Goal: Information Seeking & Learning: Learn about a topic

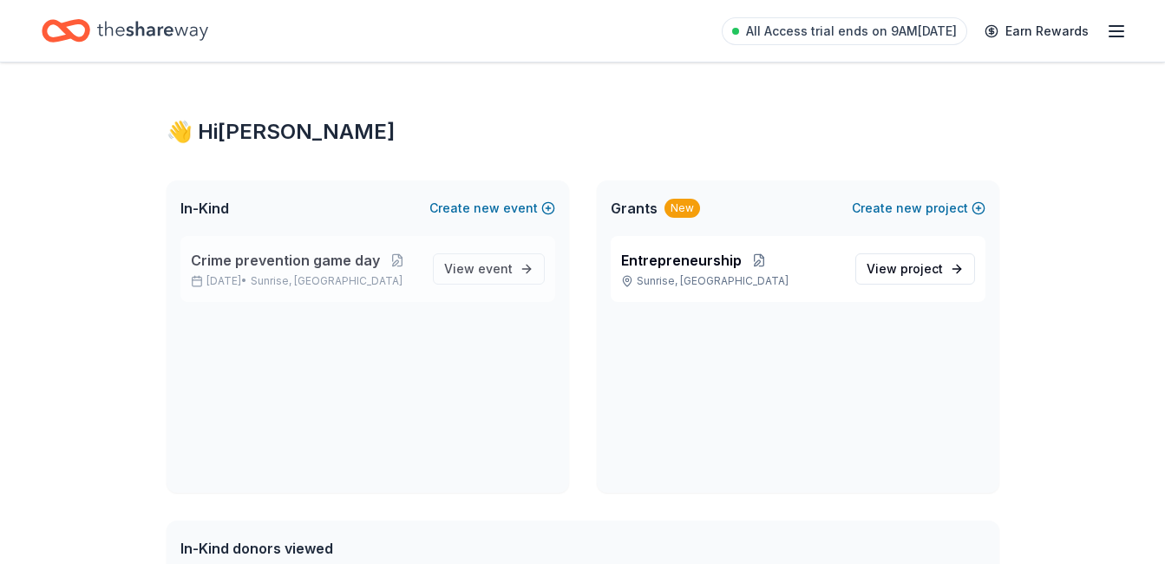
click at [363, 261] on span "Crime prevention game day" at bounding box center [285, 260] width 189 height 21
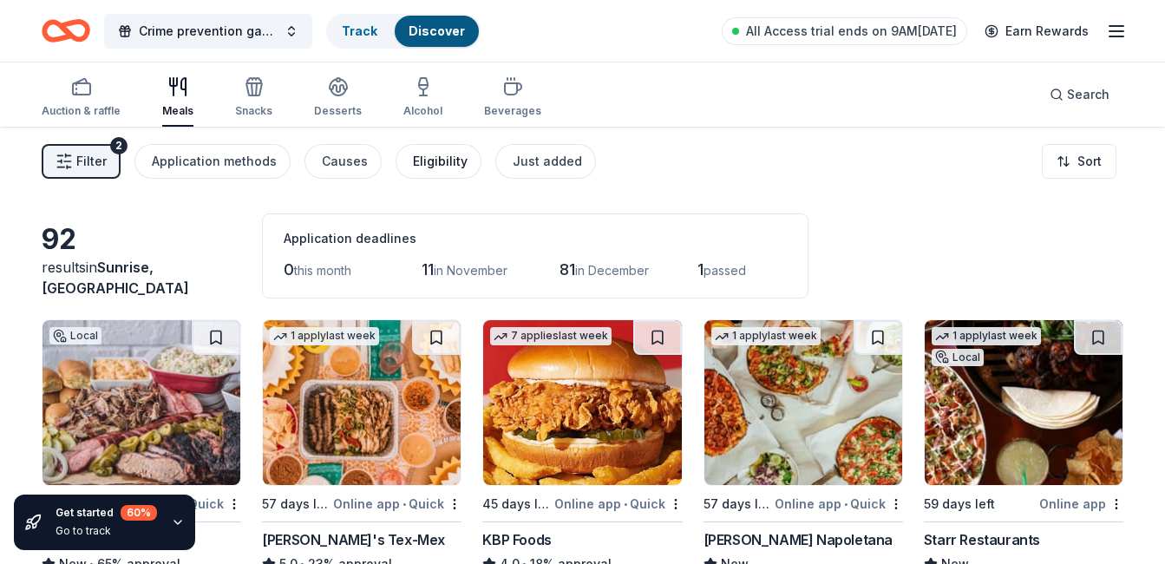
click at [429, 154] on div "Eligibility" at bounding box center [440, 161] width 55 height 21
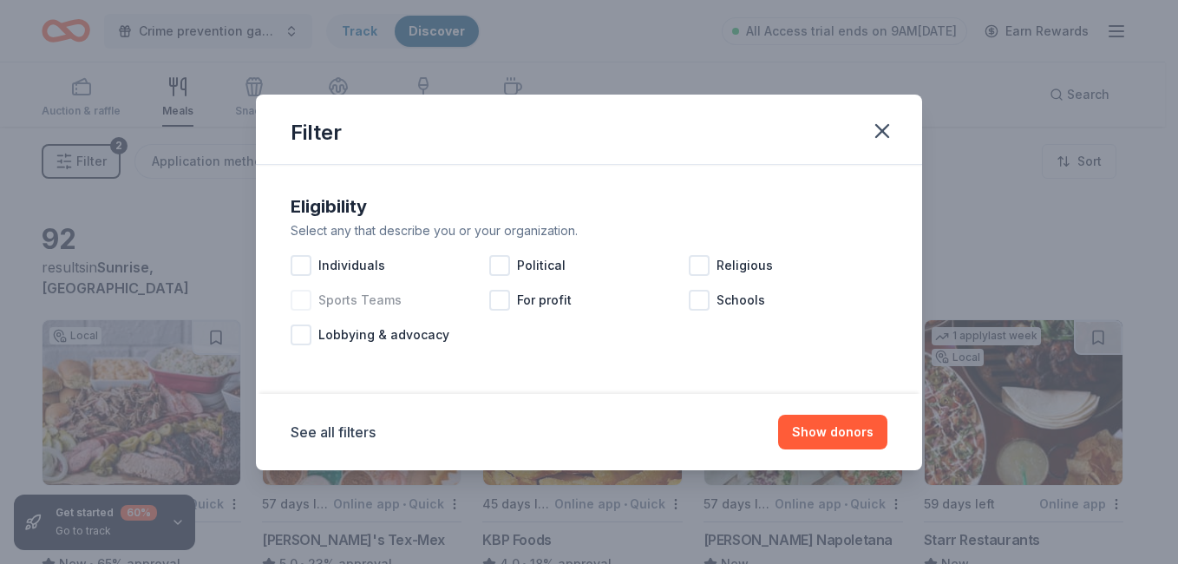
click at [298, 304] on div at bounding box center [301, 300] width 21 height 21
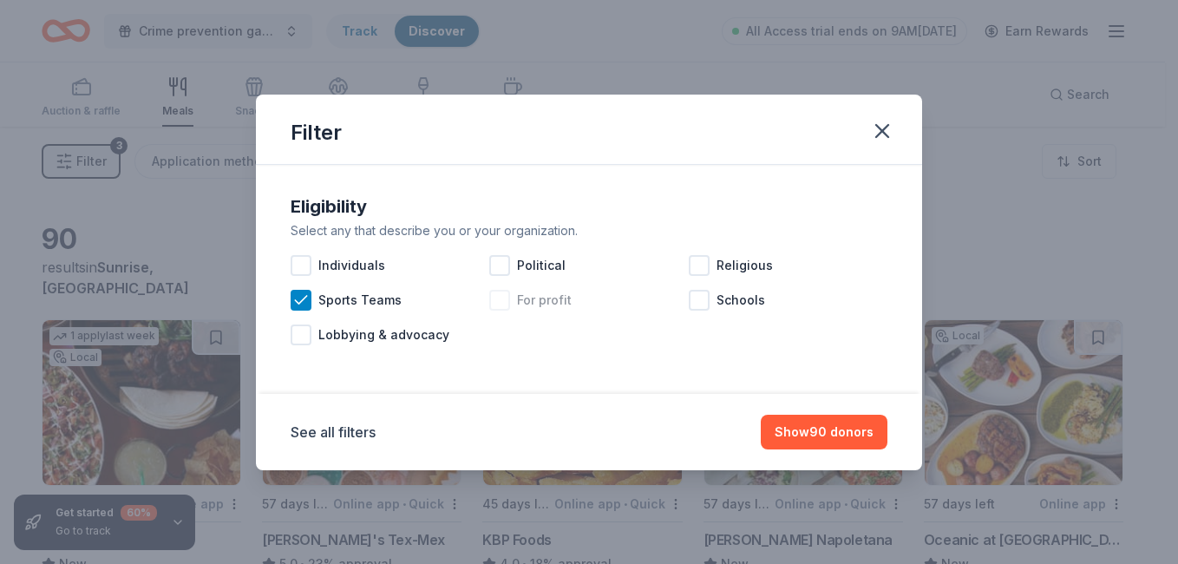
click at [509, 296] on div at bounding box center [499, 300] width 21 height 21
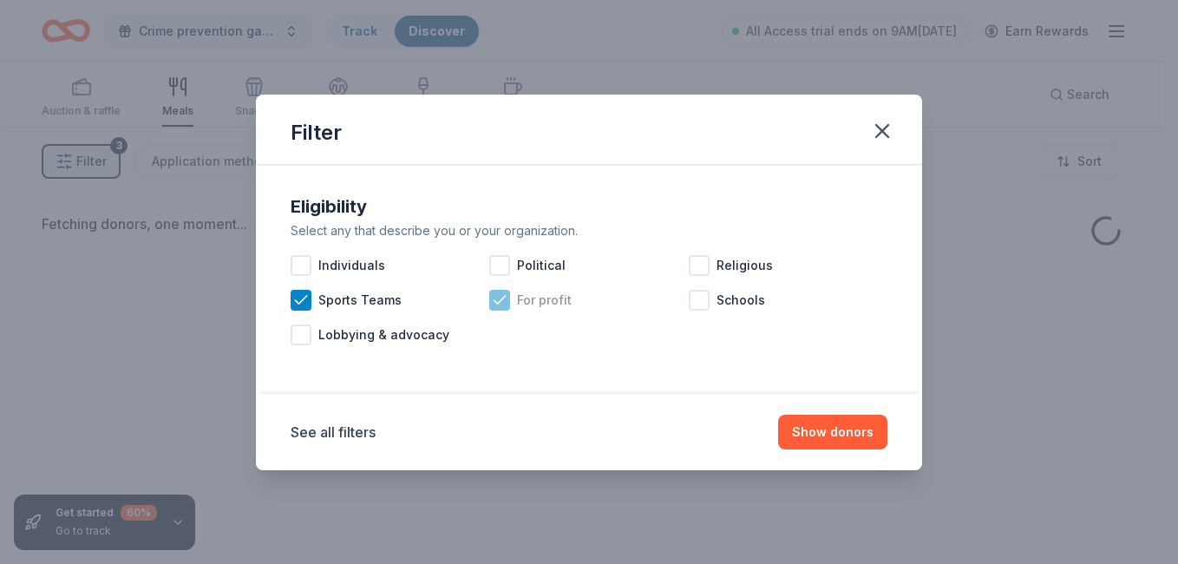
click at [509, 296] on div at bounding box center [499, 300] width 21 height 21
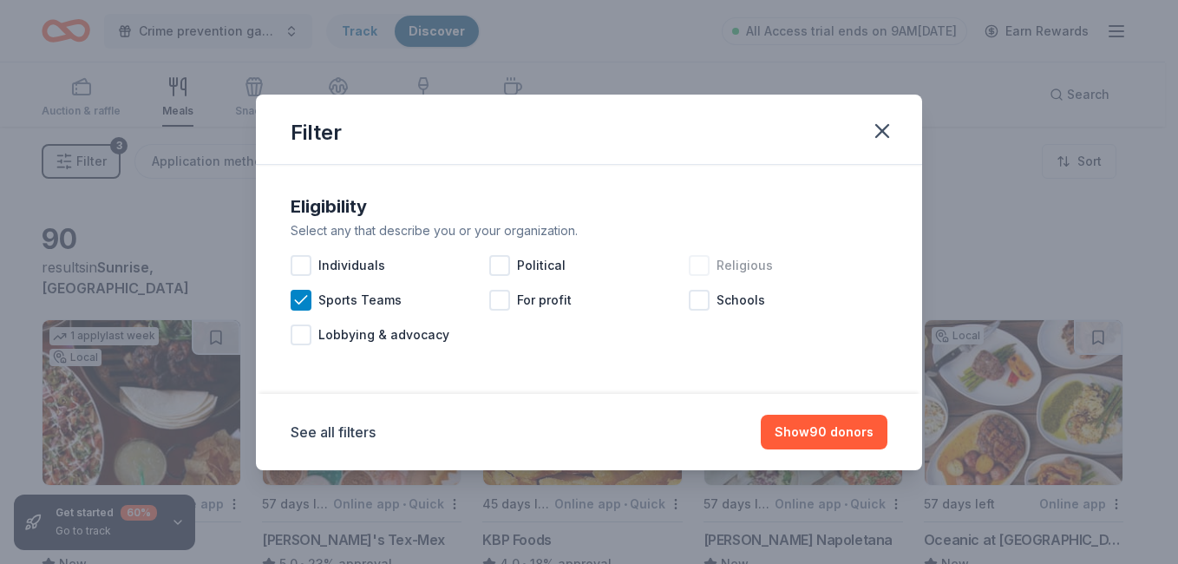
click at [689, 269] on div at bounding box center [699, 265] width 21 height 21
click at [815, 428] on button "Show 89 donors" at bounding box center [824, 432] width 127 height 35
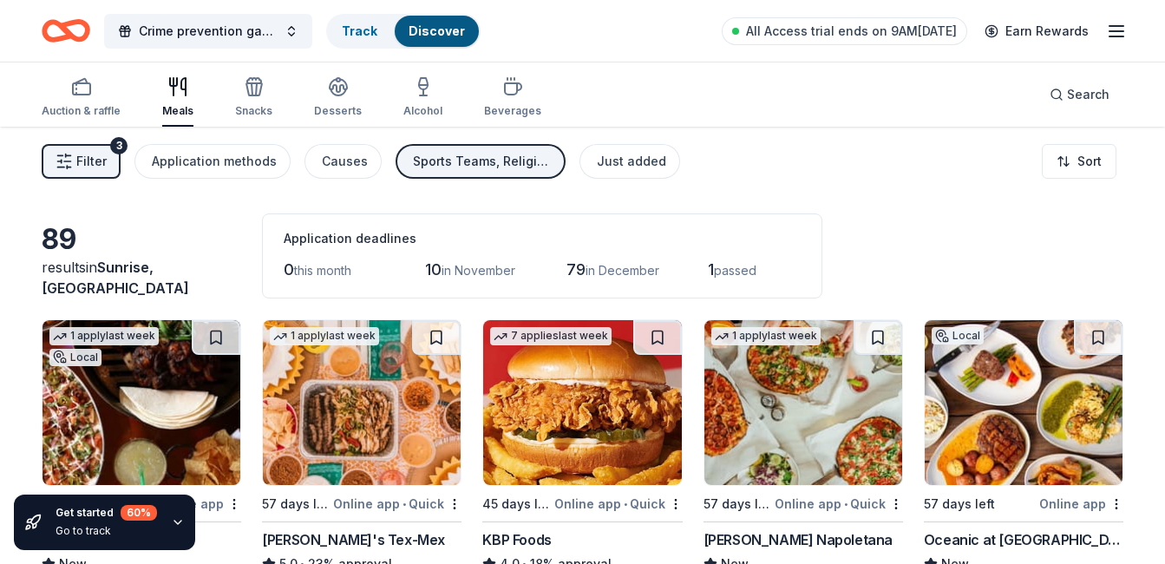
click at [910, 250] on div "89 results in Sunrise, FL Application deadlines 0 this month 10 in November 79 …" at bounding box center [583, 255] width 1082 height 85
drag, startPoint x: 1028, startPoint y: 303, endPoint x: 1135, endPoint y: 391, distance: 139.3
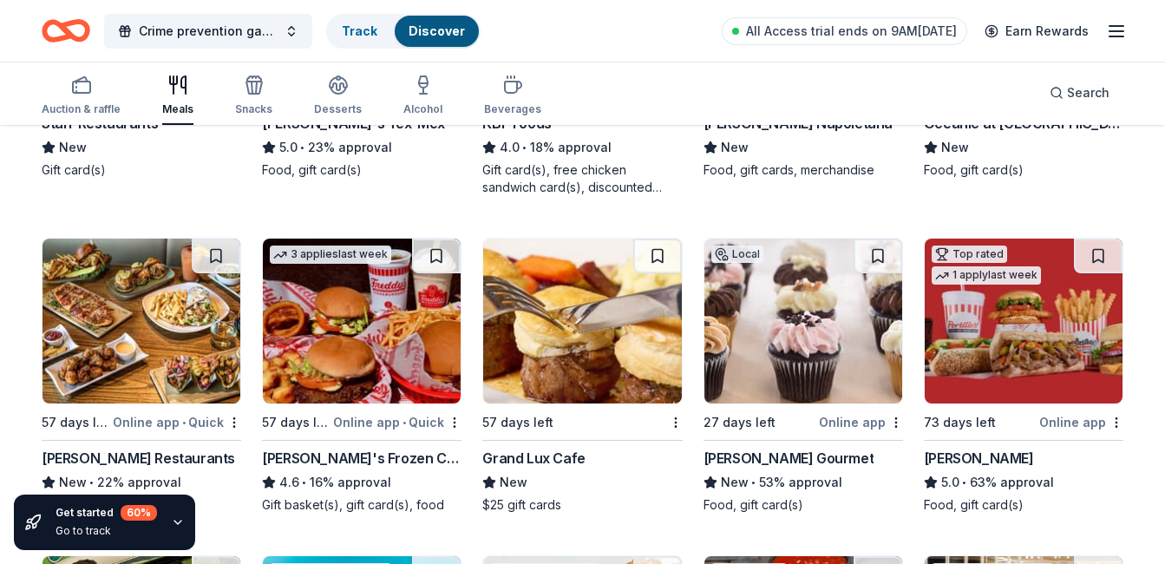
scroll to position [451, 0]
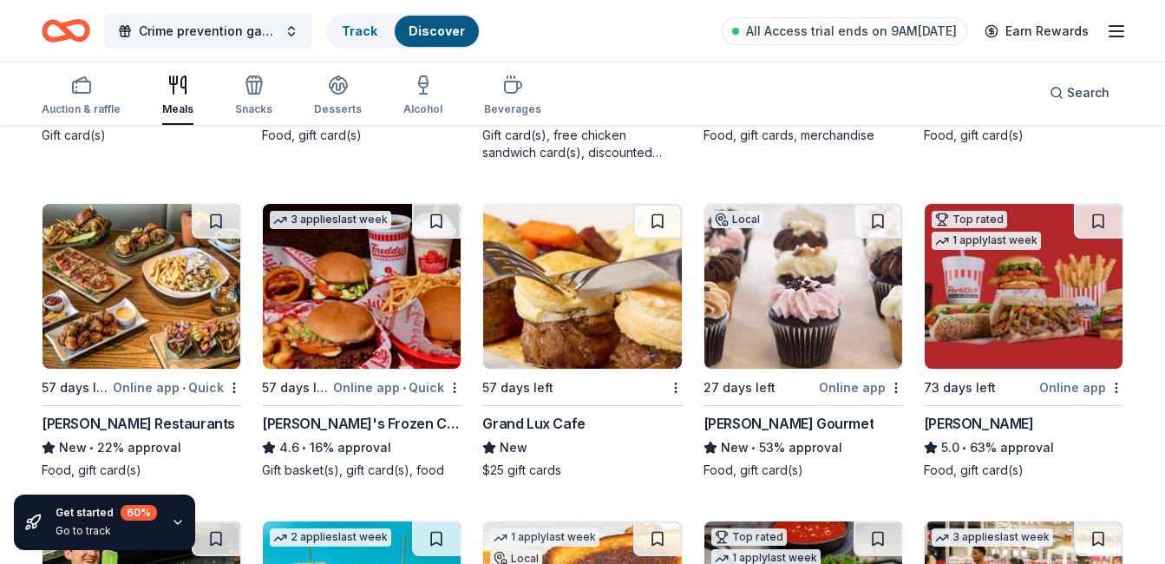
click at [553, 422] on div "Grand Lux Cafe" at bounding box center [533, 423] width 102 height 21
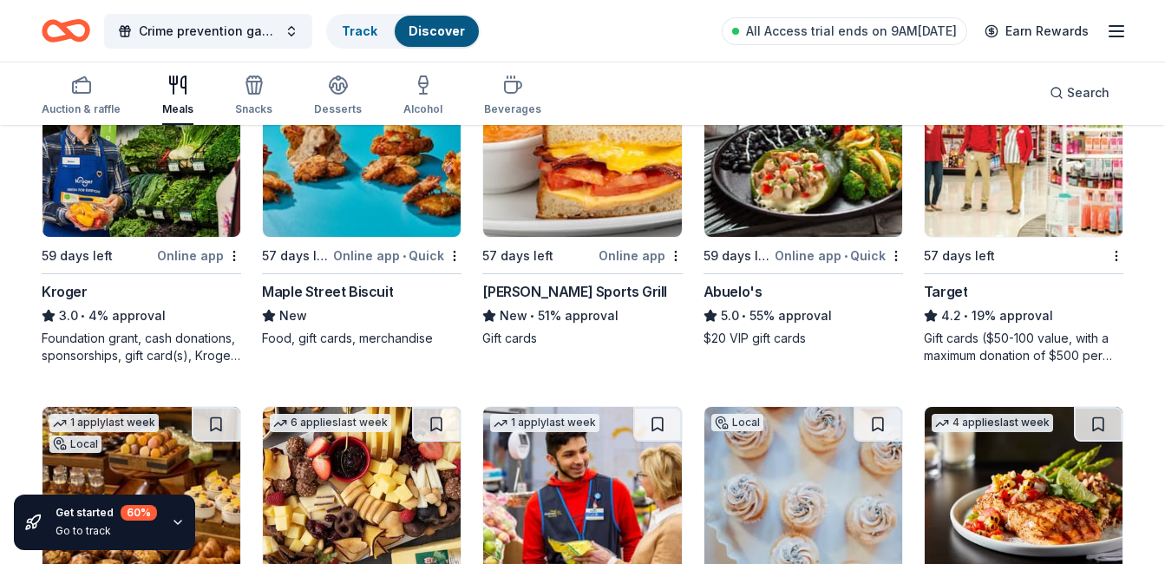
scroll to position [902, 0]
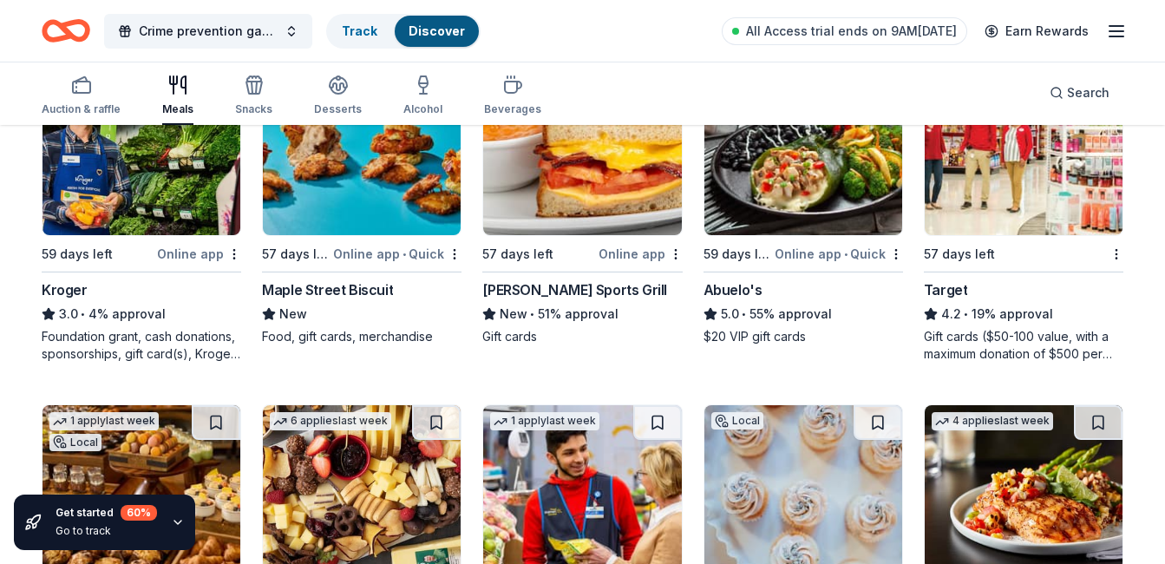
click at [949, 289] on div "Target" at bounding box center [946, 289] width 44 height 21
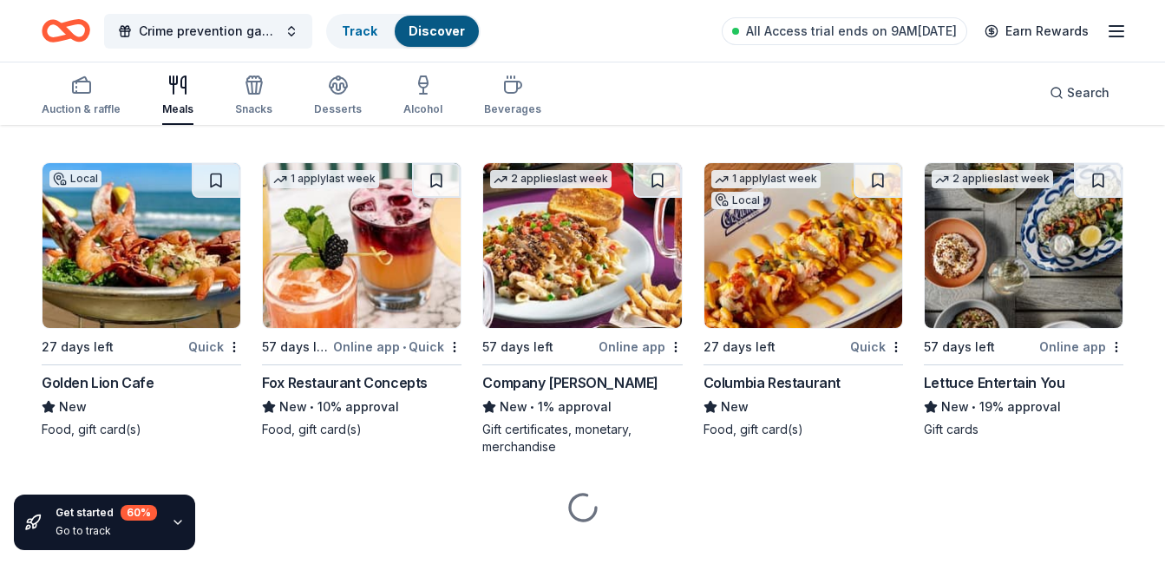
scroll to position [3104, 0]
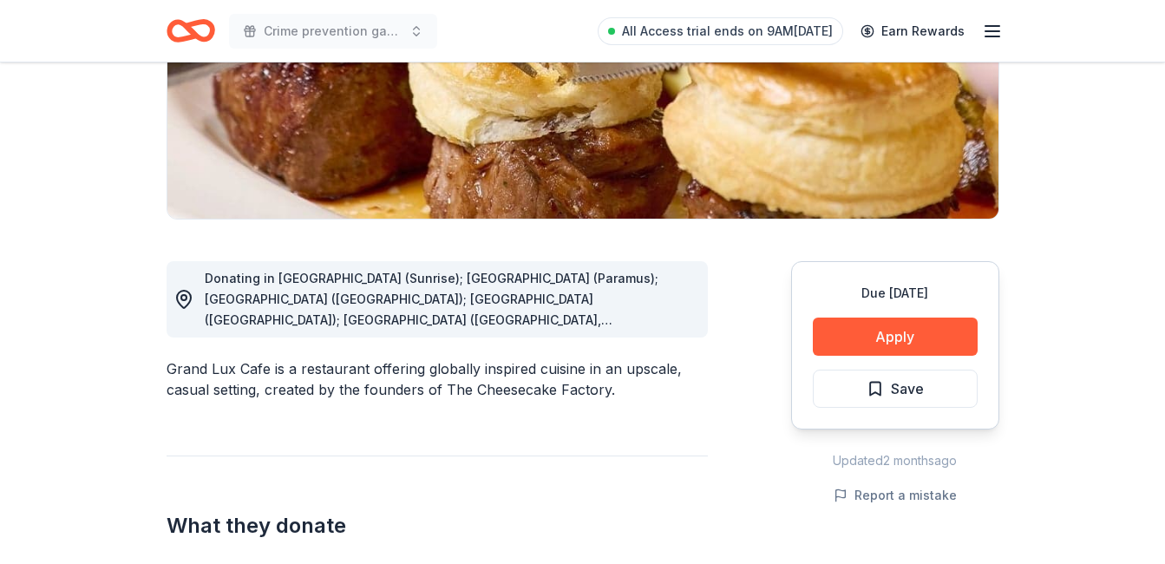
scroll to position [312, 0]
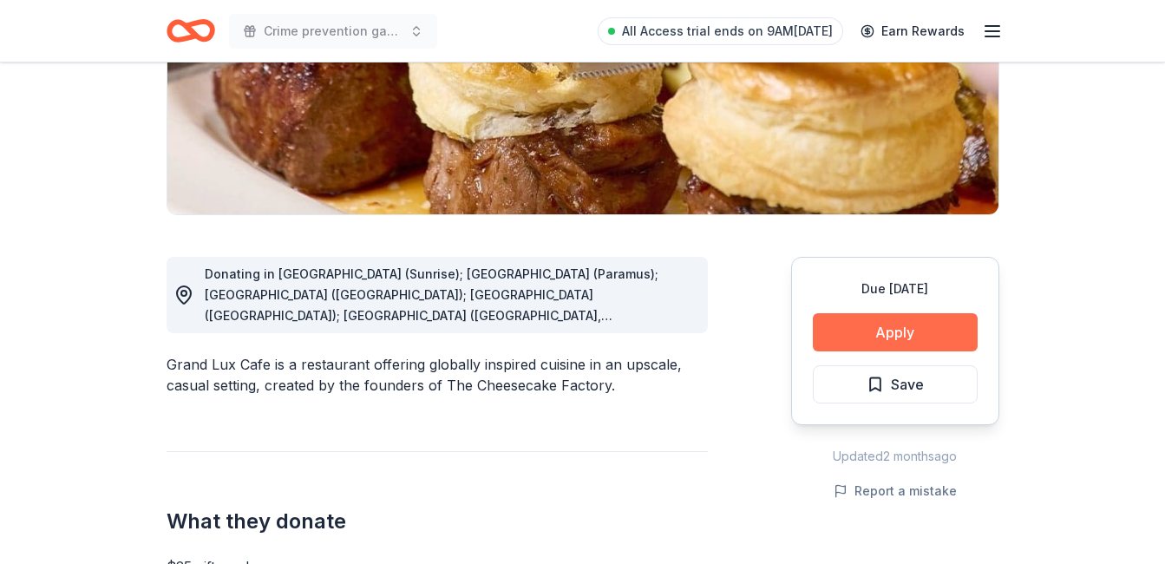
click at [873, 322] on button "Apply" at bounding box center [895, 332] width 165 height 38
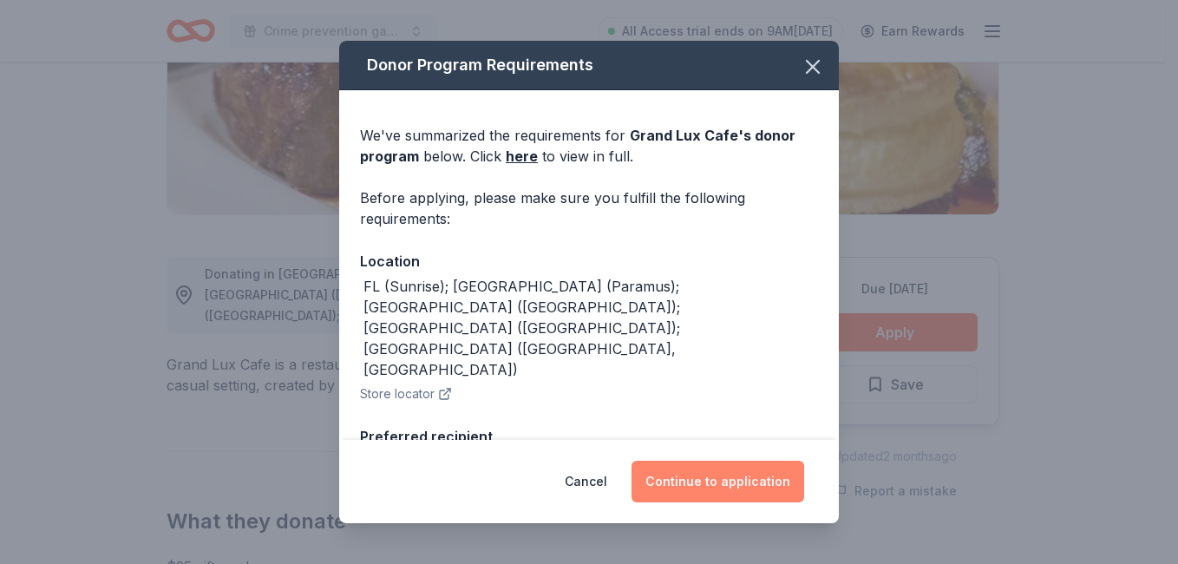
click at [716, 483] on button "Continue to application" at bounding box center [718, 482] width 173 height 42
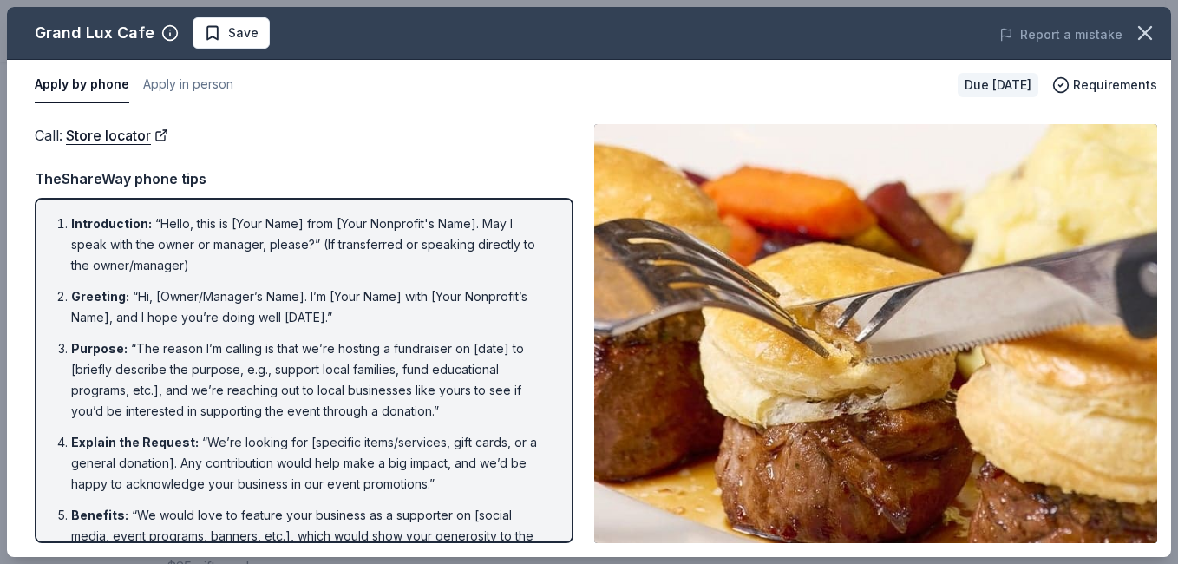
click at [1164, 561] on div "Grand Lux Cafe Save Report a mistake Apply by phone Apply in person Due in 57 d…" at bounding box center [589, 282] width 1178 height 564
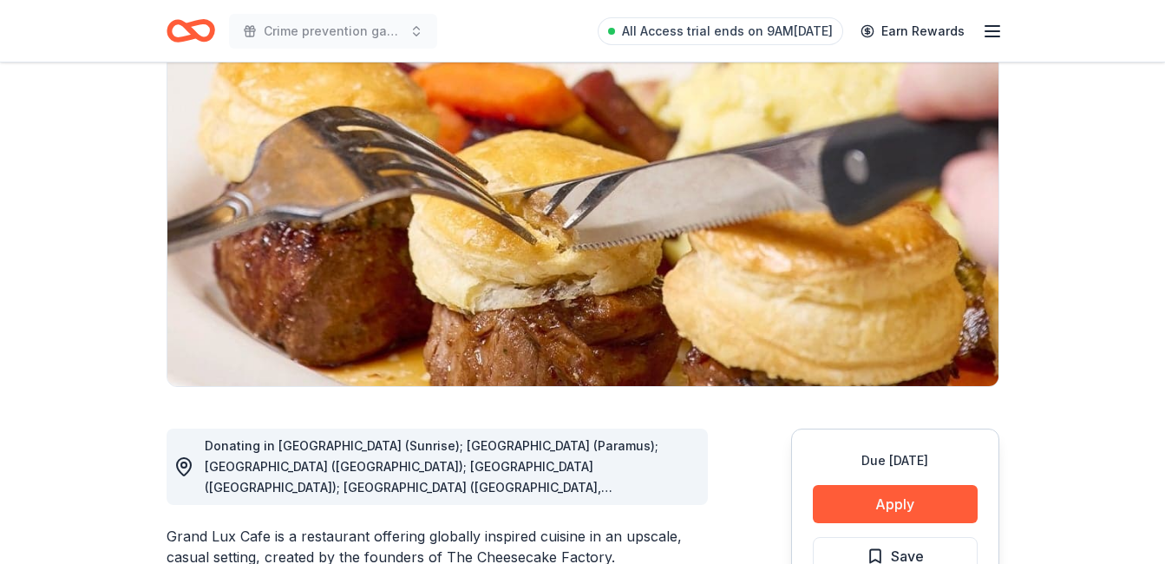
scroll to position [139, 0]
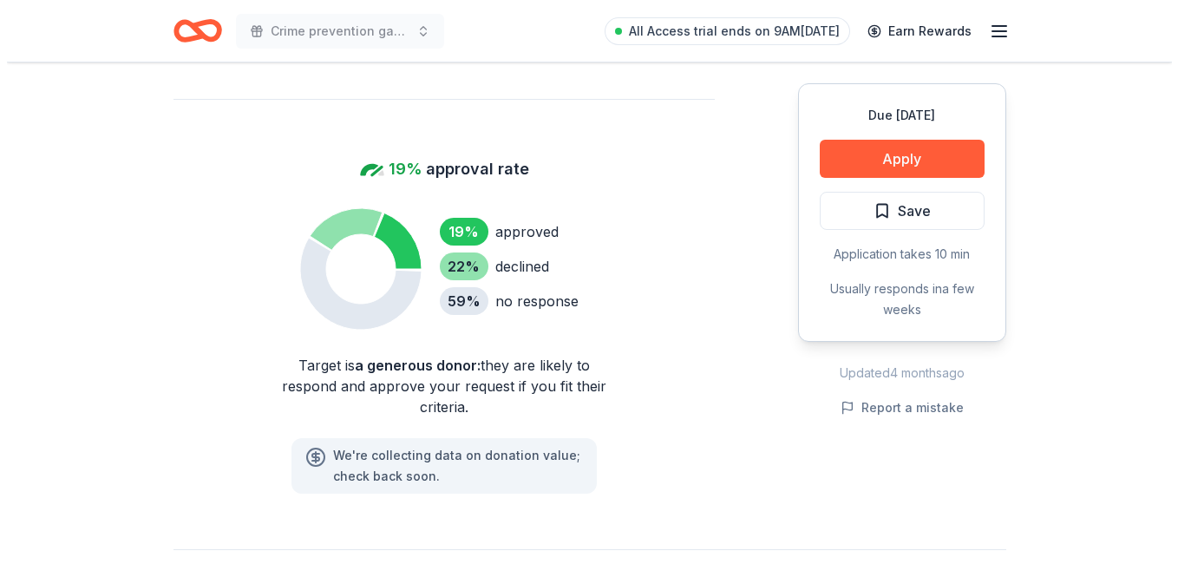
scroll to position [1108, 0]
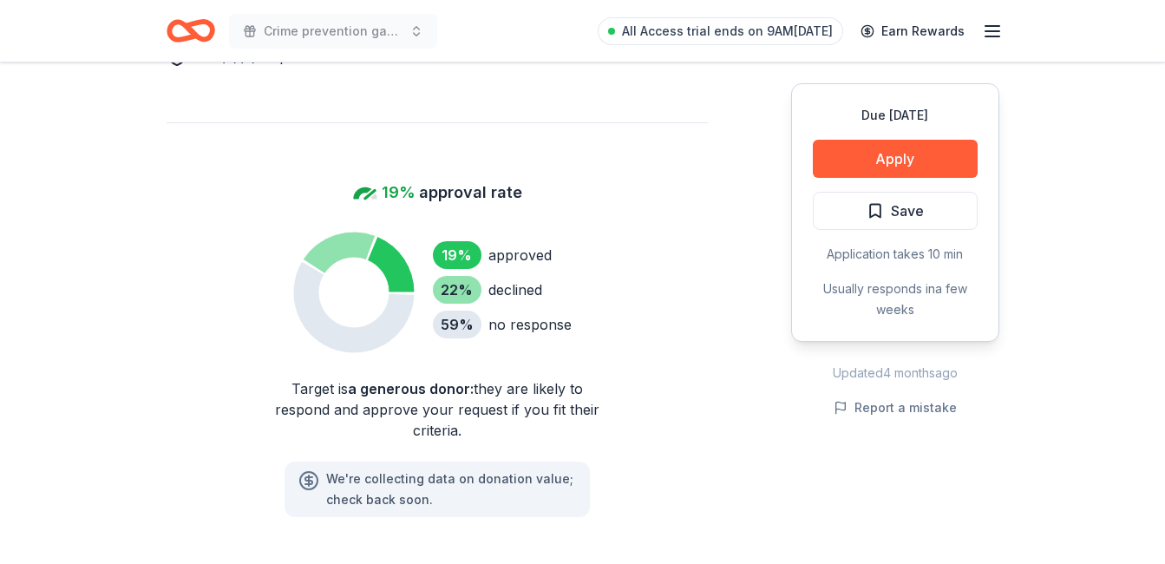
click at [913, 136] on div "Due in 57 days Apply Save Application takes 10 min Usually responds in a few we…" at bounding box center [895, 212] width 208 height 259
click at [912, 156] on button "Apply" at bounding box center [895, 159] width 165 height 38
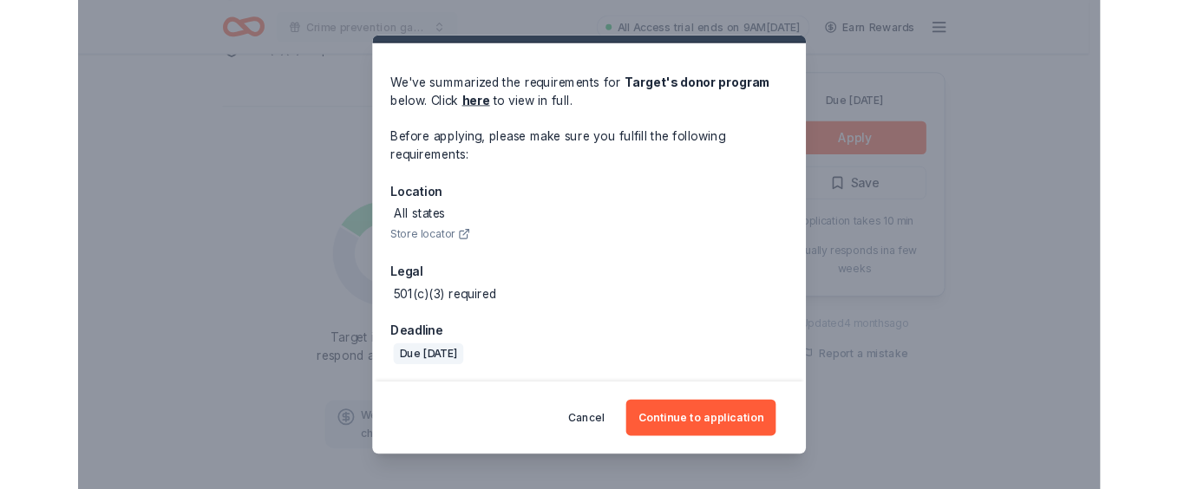
scroll to position [42, 0]
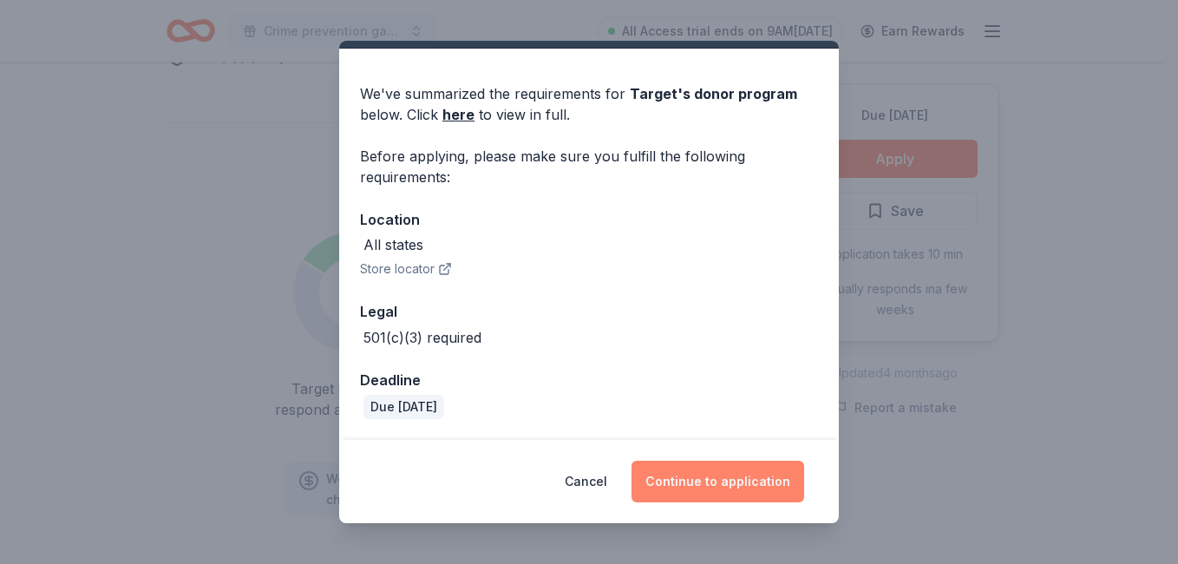
click at [725, 479] on button "Continue to application" at bounding box center [718, 482] width 173 height 42
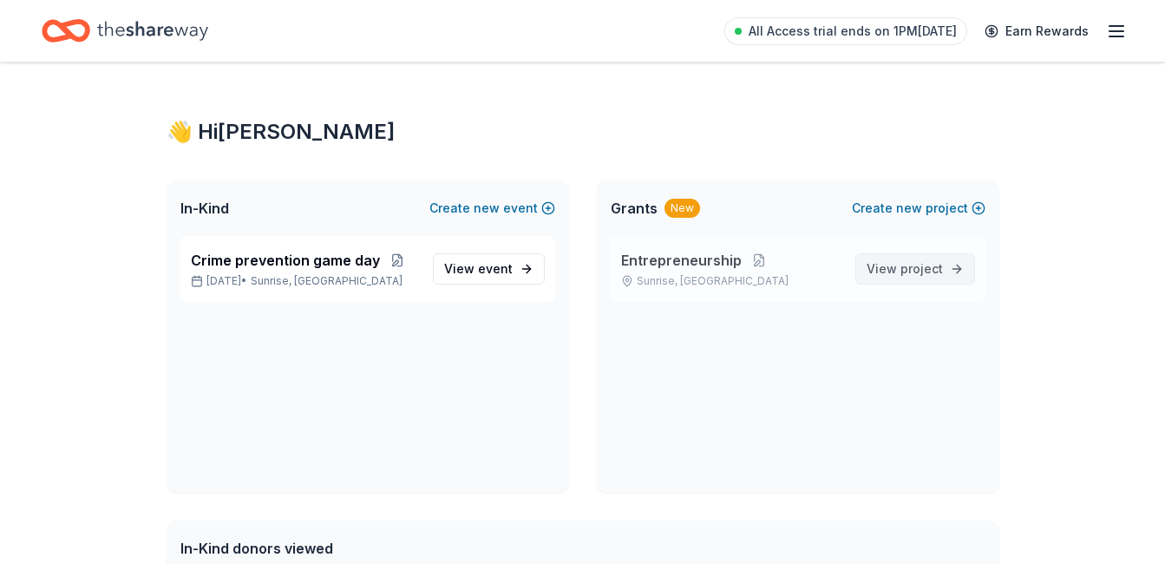
click at [908, 270] on span "project" at bounding box center [921, 268] width 43 height 15
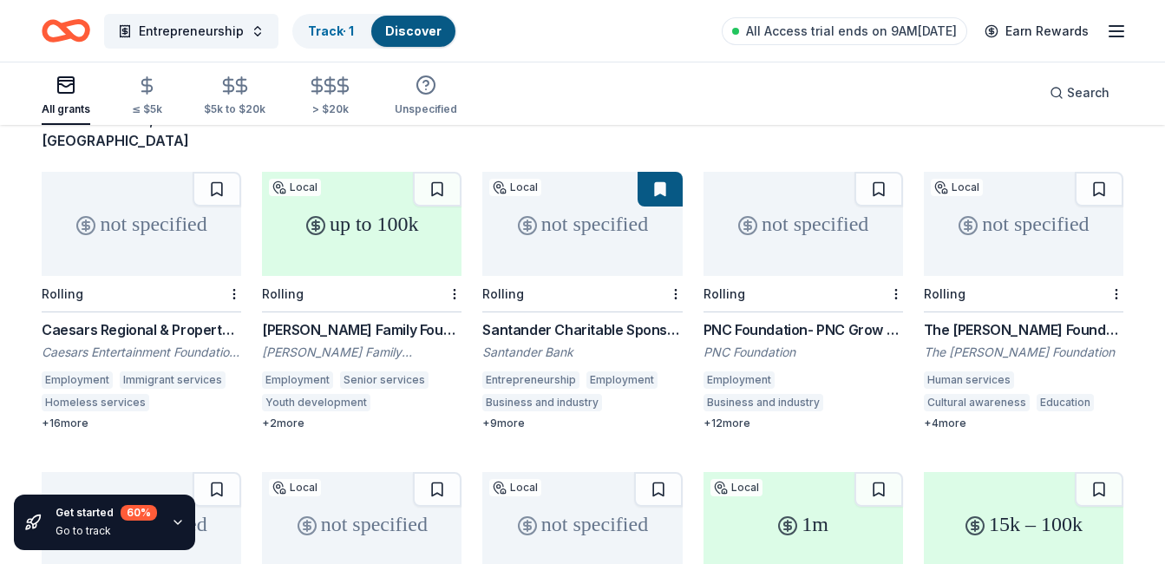
scroll to position [104, 0]
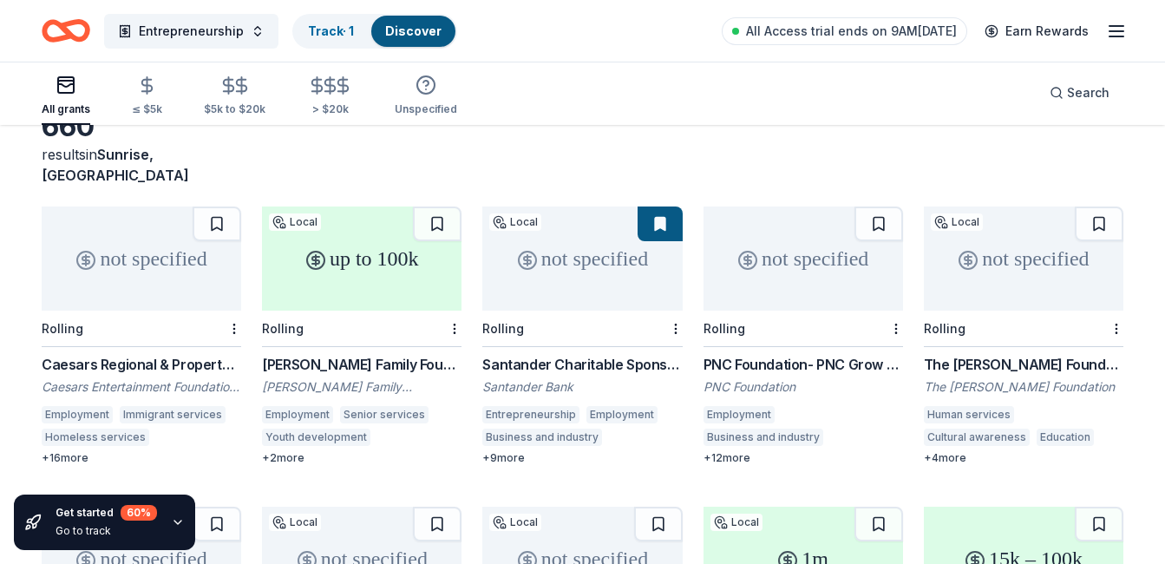
click at [163, 354] on div "Caesars Regional & Property Giving" at bounding box center [142, 364] width 200 height 21
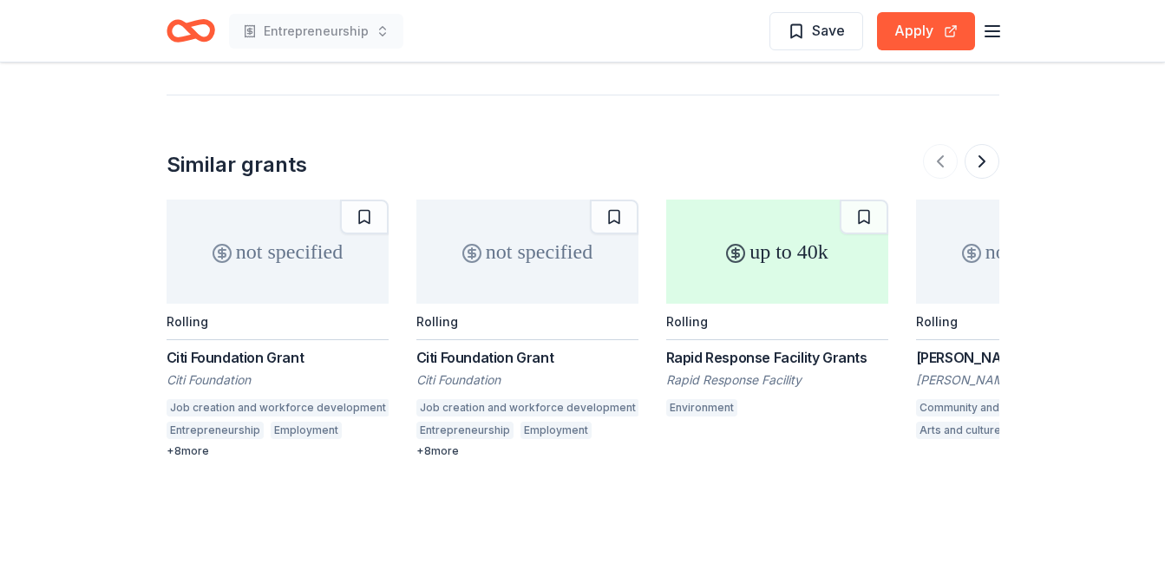
scroll to position [2637, 0]
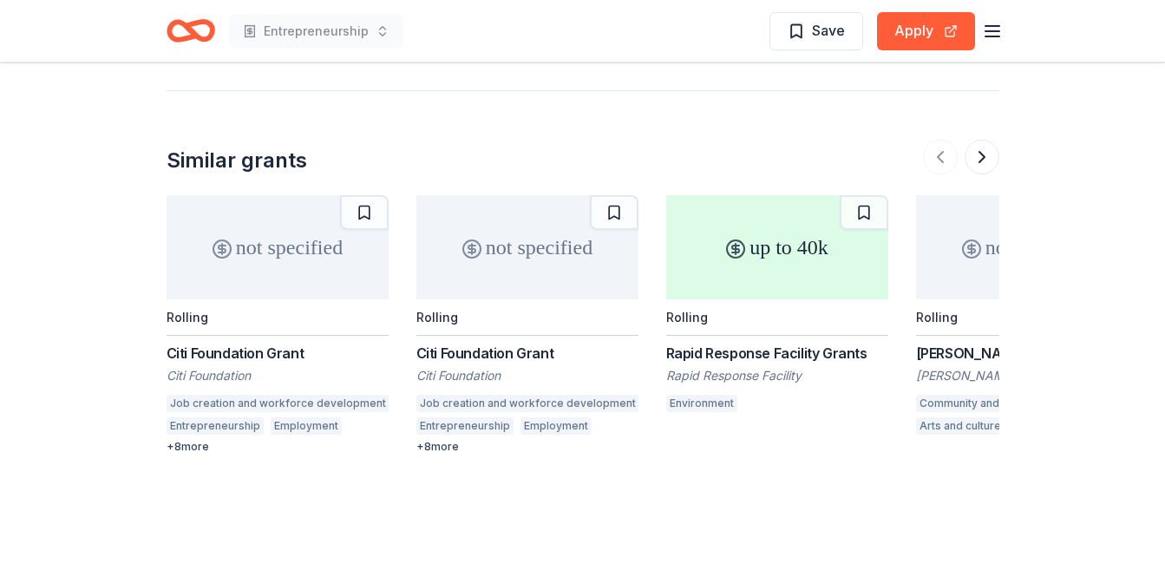
click at [724, 343] on div "Rapid Response Facility Grants" at bounding box center [777, 353] width 222 height 21
click at [984, 140] on button at bounding box center [982, 157] width 35 height 35
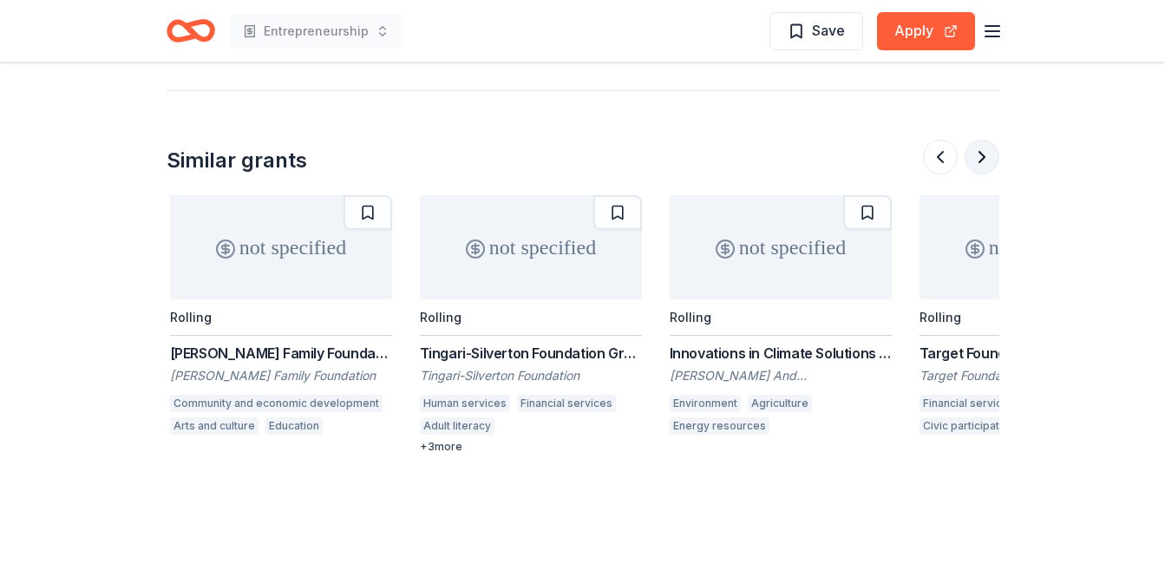
scroll to position [0, 749]
click at [270, 343] on div "Zukerman Family Foundation Grant" at bounding box center [278, 353] width 222 height 21
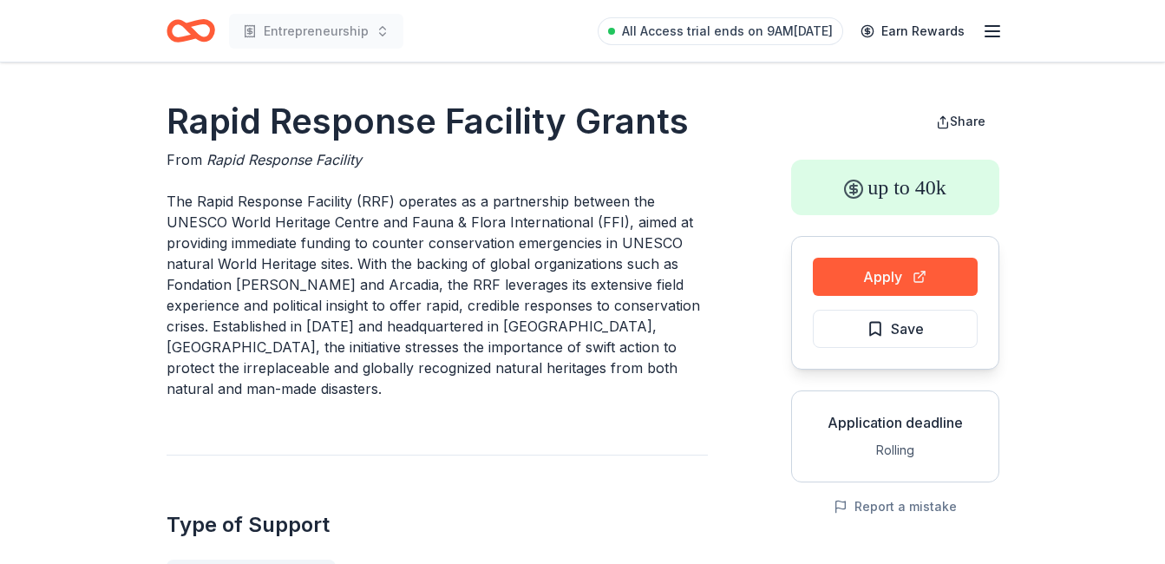
drag, startPoint x: 0, startPoint y: 0, endPoint x: 881, endPoint y: 401, distance: 968.2
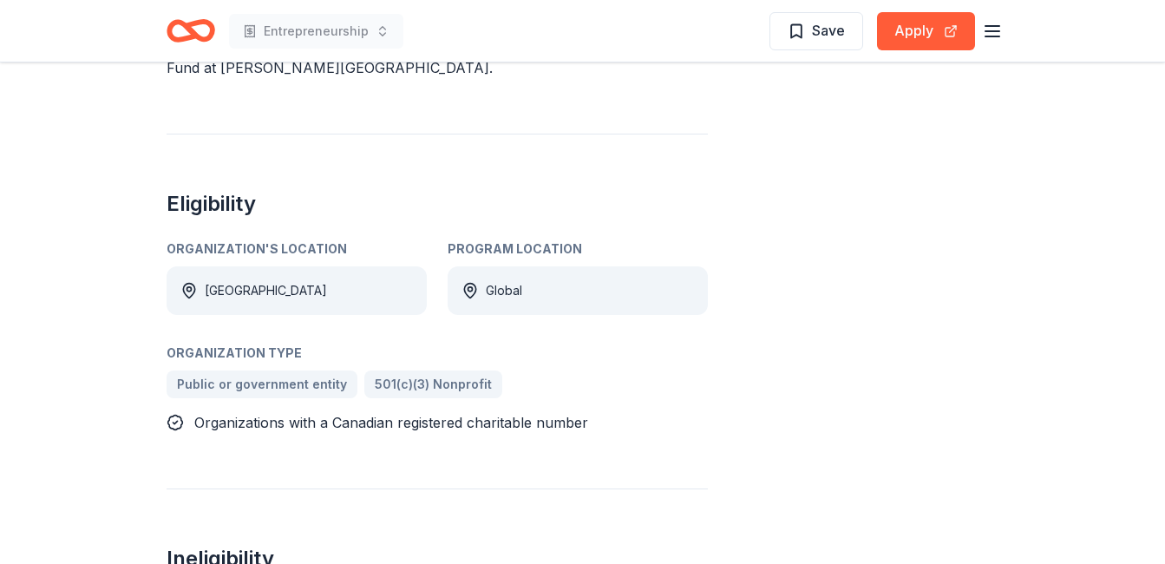
scroll to position [632, 0]
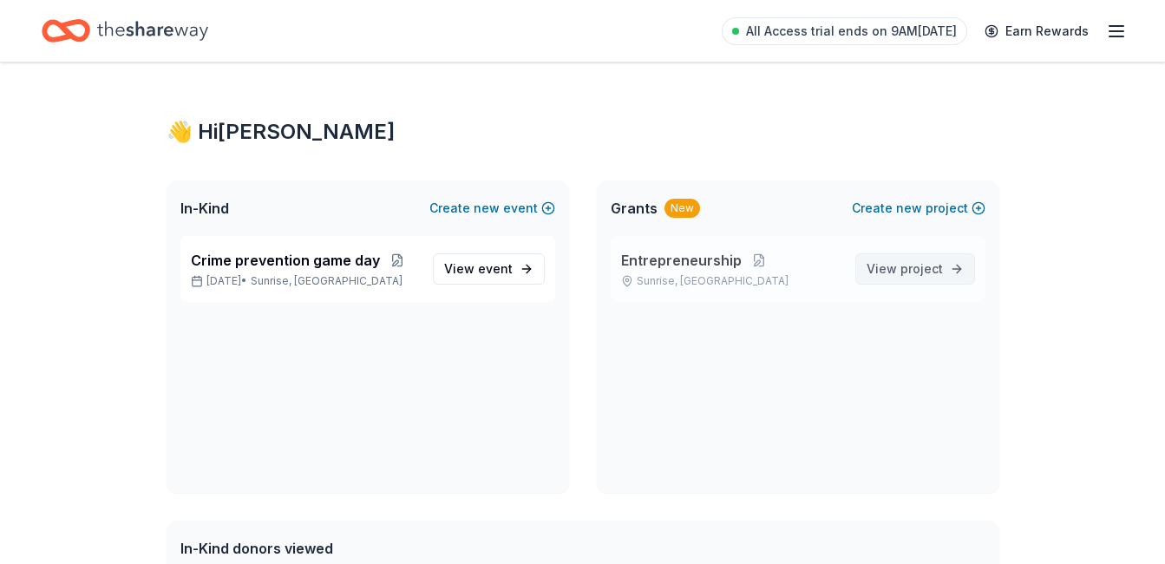
click at [933, 268] on span "project" at bounding box center [921, 268] width 43 height 15
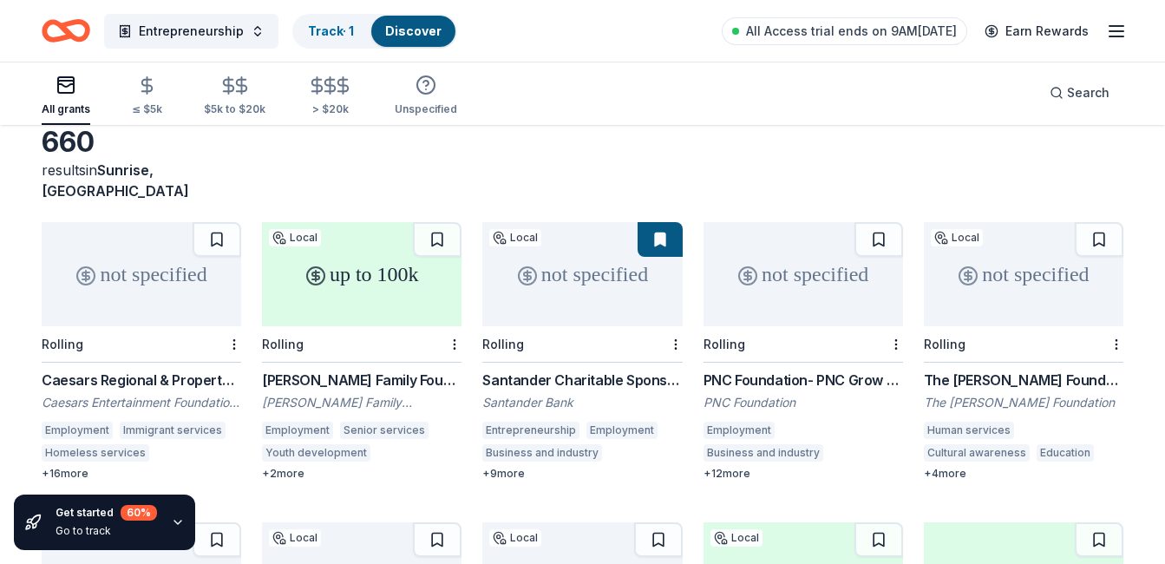
scroll to position [104, 0]
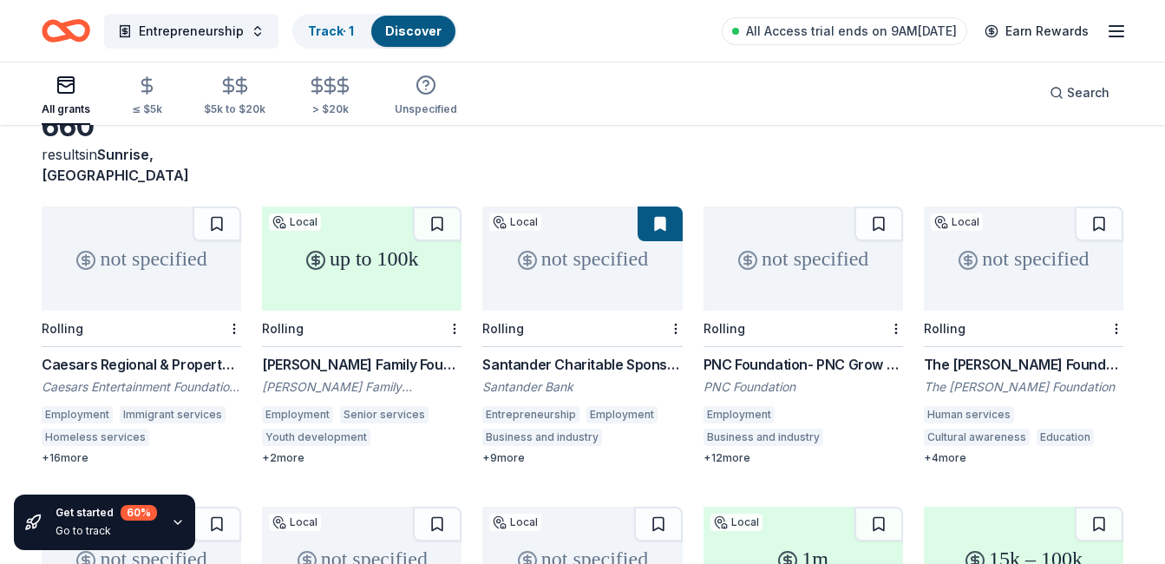
click at [359, 354] on div "[PERSON_NAME] Family Foundation Grant" at bounding box center [362, 364] width 200 height 21
click at [1006, 354] on div "The Louis N. Cassett Foundation Grant" at bounding box center [1024, 364] width 200 height 21
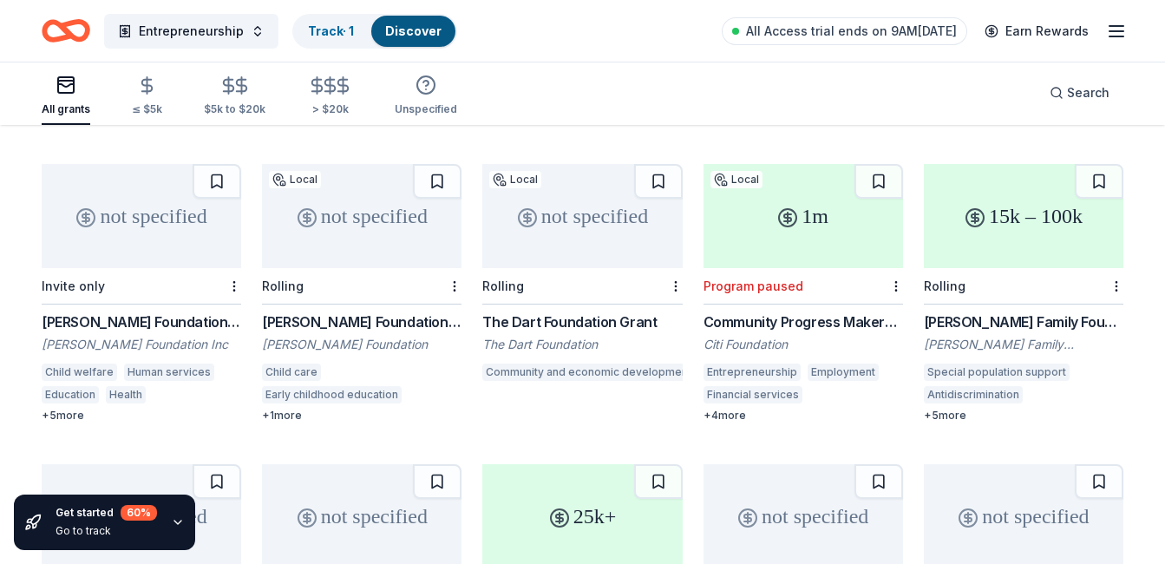
scroll to position [458, 0]
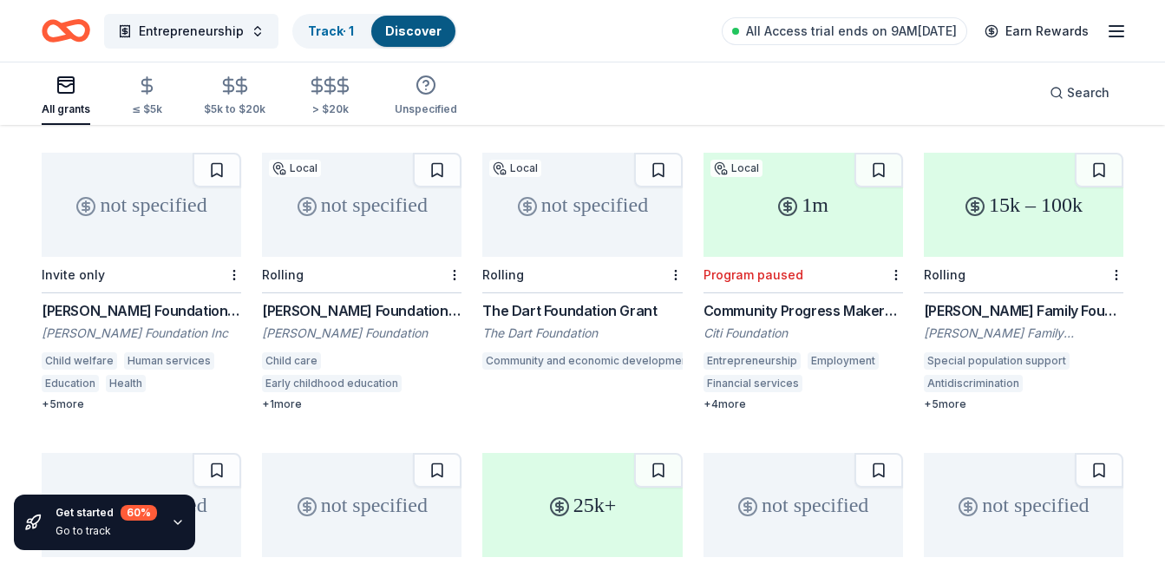
click at [118, 300] on div "F.M. Kirby Foundation Grant" at bounding box center [142, 310] width 200 height 21
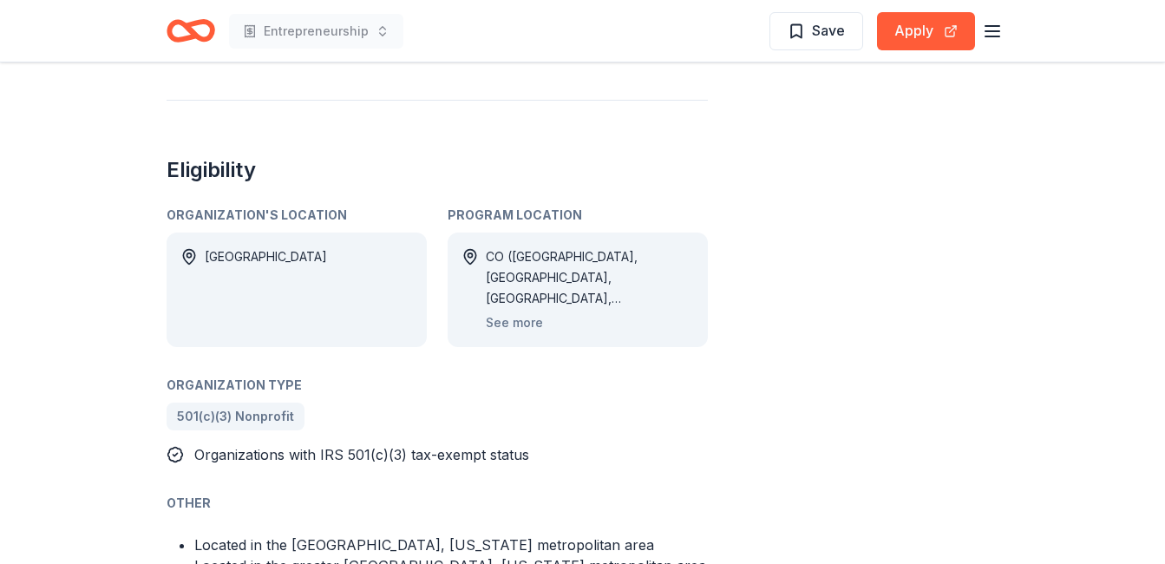
scroll to position [965, 0]
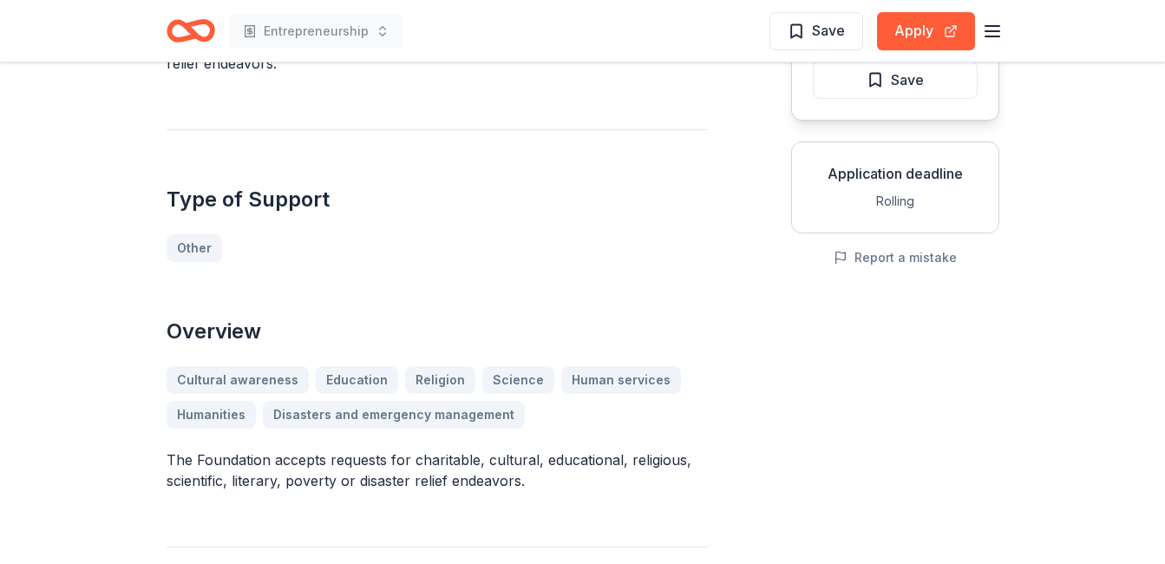
scroll to position [221, 0]
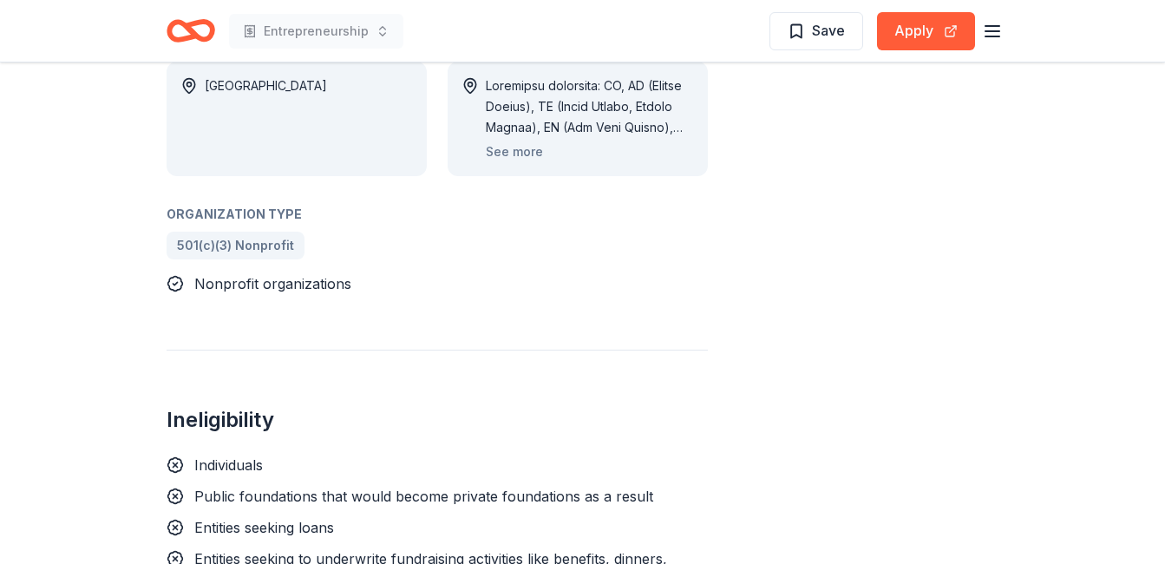
scroll to position [1202, 0]
